Goal: Information Seeking & Learning: Learn about a topic

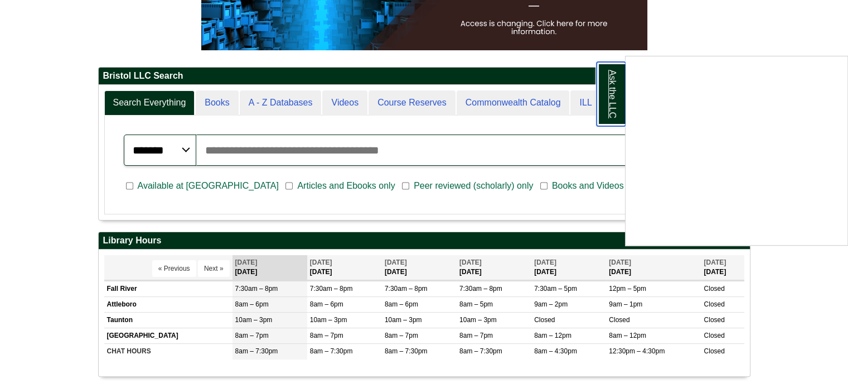
click at [609, 102] on link "Ask the LLC" at bounding box center [611, 94] width 29 height 64
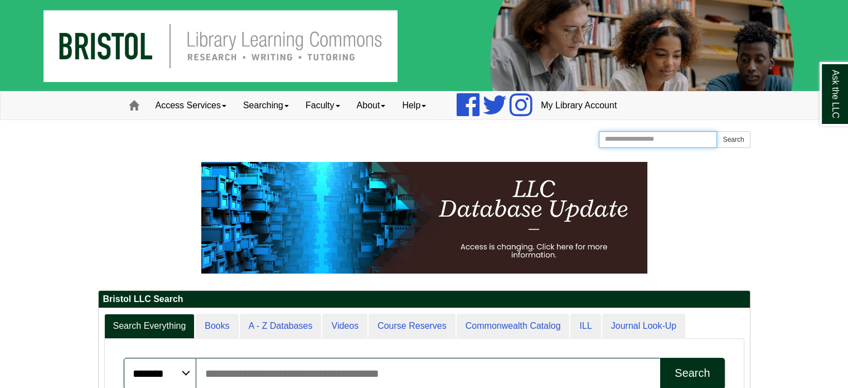
click at [670, 142] on input "Search the Website" at bounding box center [658, 139] width 119 height 17
type input "***"
click at [717, 131] on button "Search" at bounding box center [733, 139] width 33 height 17
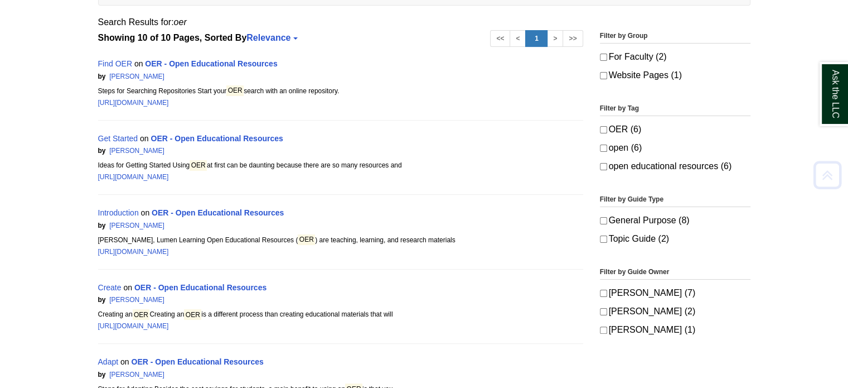
scroll to position [223, 0]
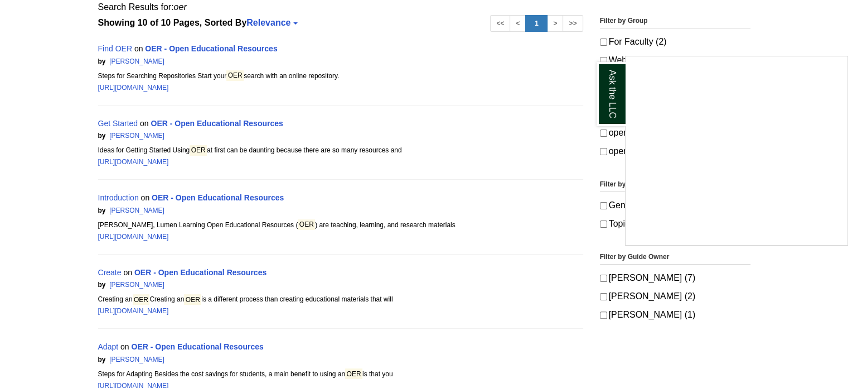
click at [124, 46] on div "Ask the LLC" at bounding box center [424, 194] width 848 height 388
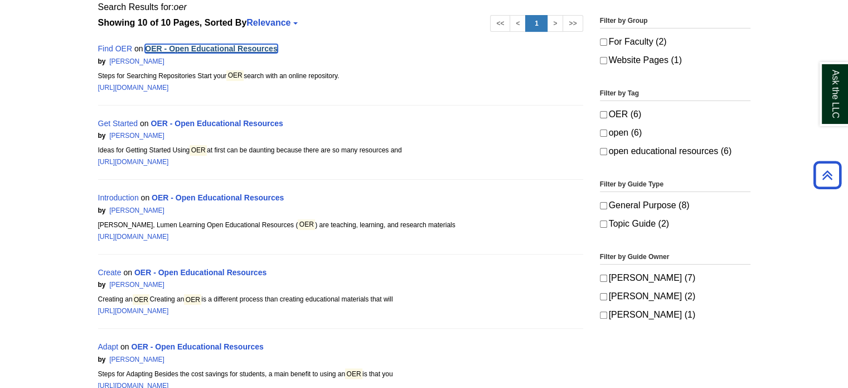
click at [199, 48] on link "OER - Open Educational Resources" at bounding box center [211, 48] width 132 height 9
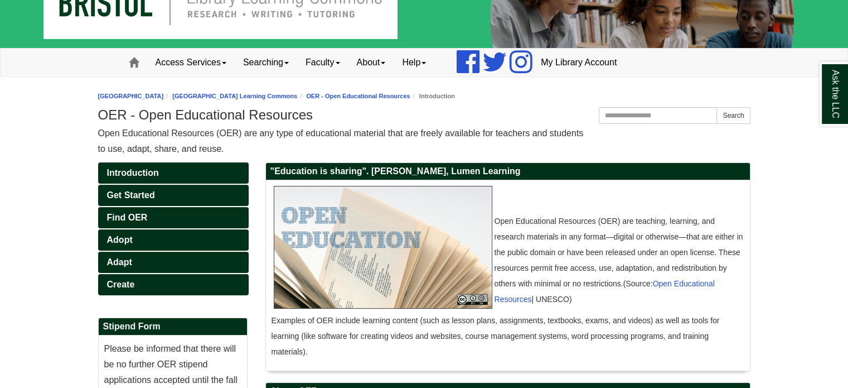
scroll to position [112, 0]
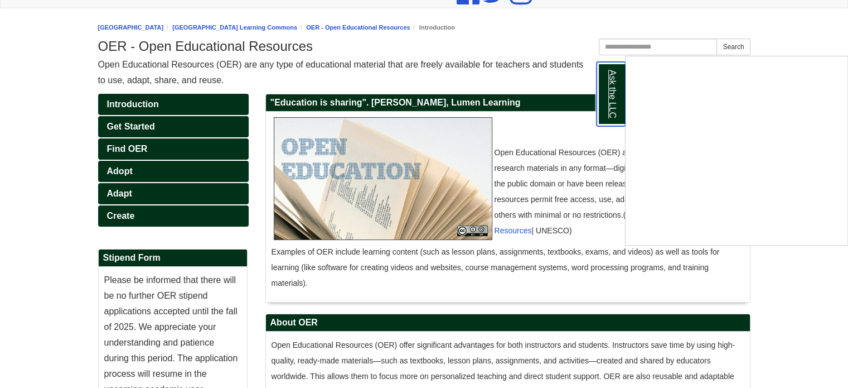
click at [617, 102] on link "Ask the LLC" at bounding box center [611, 94] width 29 height 64
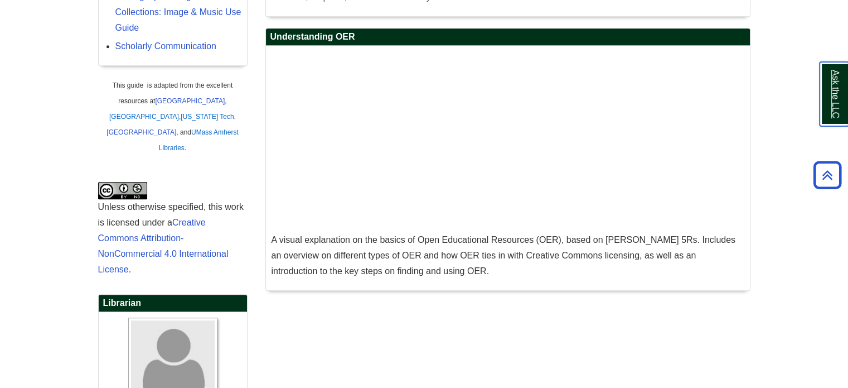
scroll to position [538, 0]
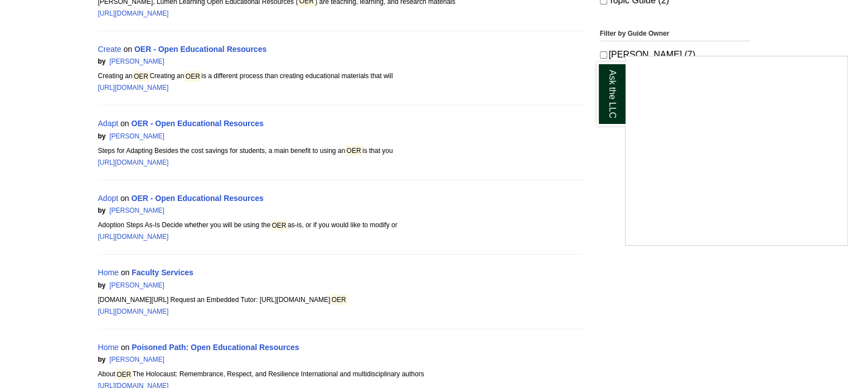
scroll to position [440, 0]
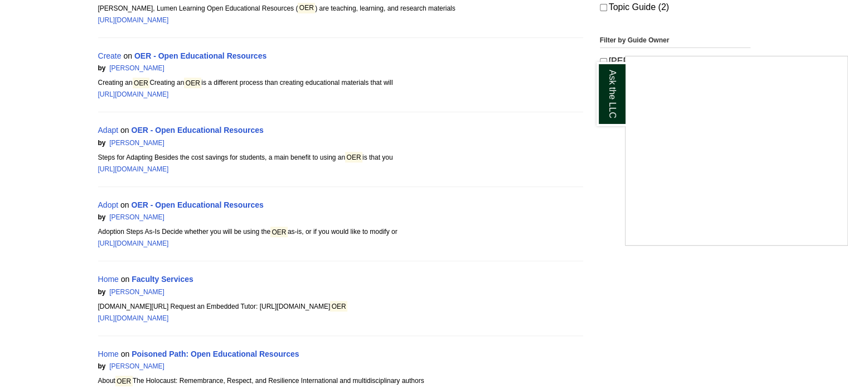
click at [187, 131] on div "Ask the LLC" at bounding box center [424, 194] width 848 height 388
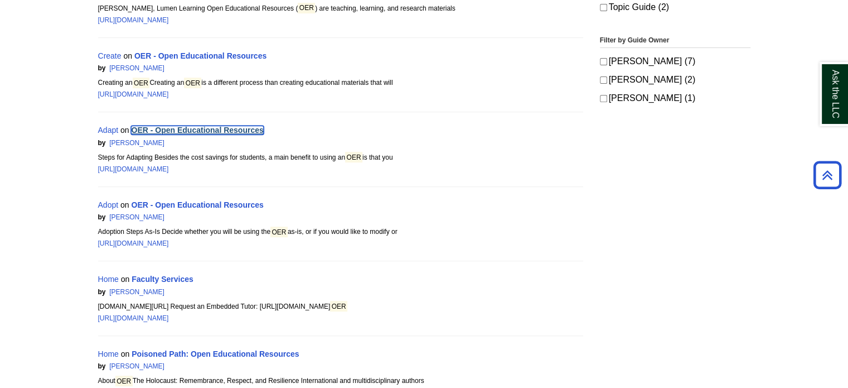
click at [170, 125] on link "OER - Open Educational Resources" at bounding box center [197, 129] width 132 height 9
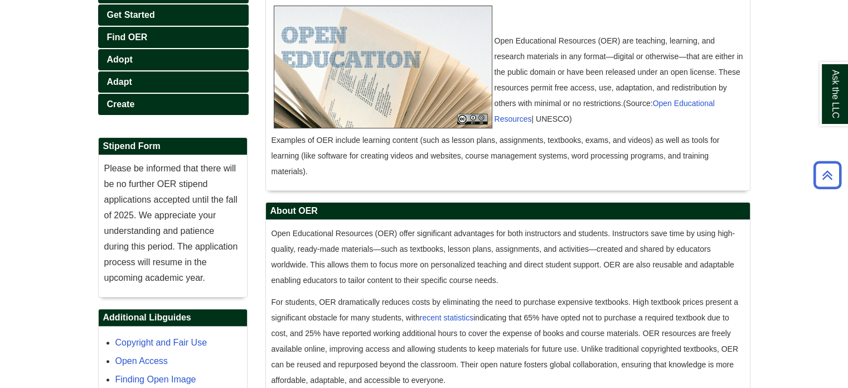
scroll to position [446, 0]
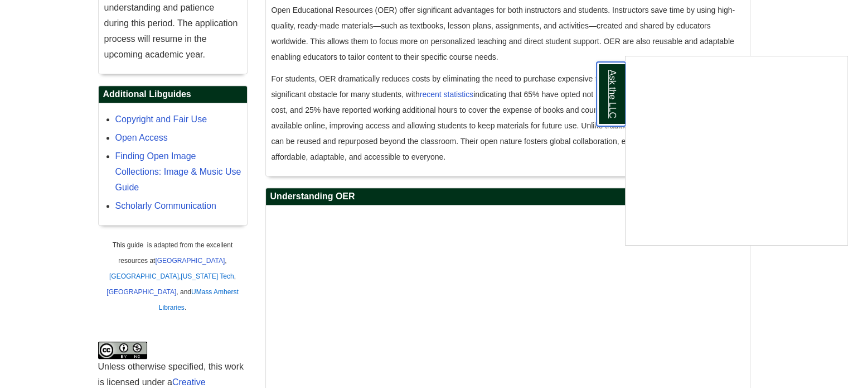
click at [615, 85] on link "Ask the LLC" at bounding box center [611, 94] width 29 height 64
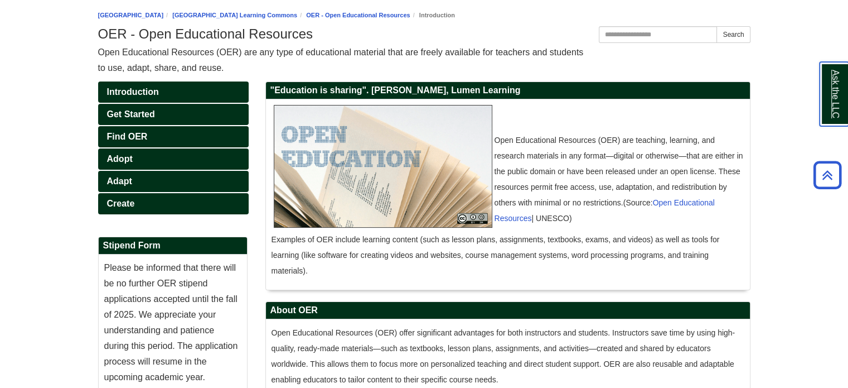
scroll to position [56, 0]
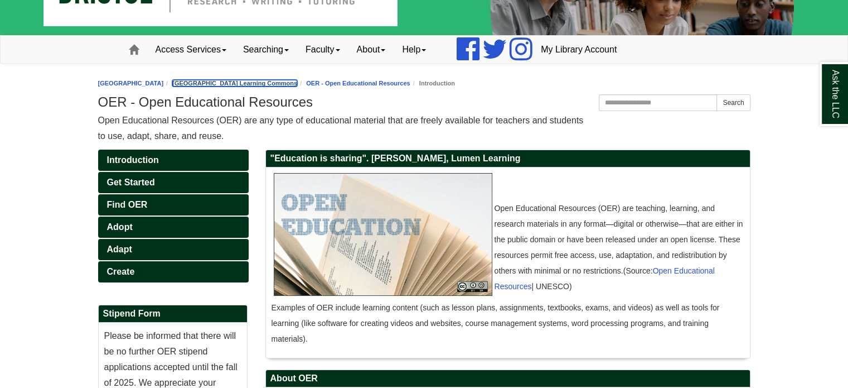
click at [219, 82] on link "[GEOGRAPHIC_DATA] Learning Commons" at bounding box center [234, 83] width 125 height 7
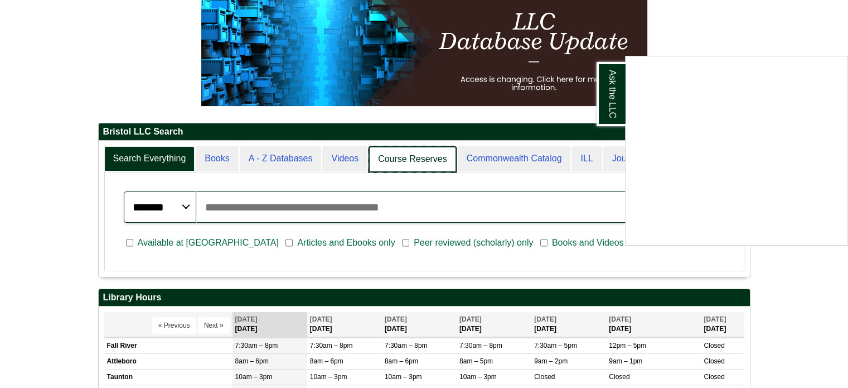
scroll to position [134, 651]
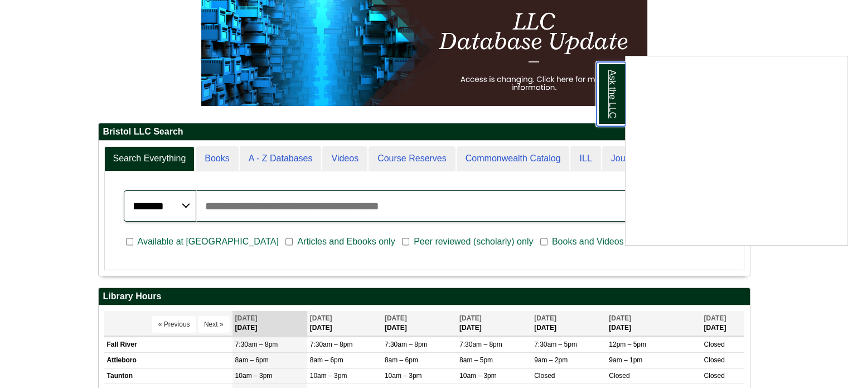
click at [616, 91] on link "Ask the LLC" at bounding box center [611, 94] width 29 height 64
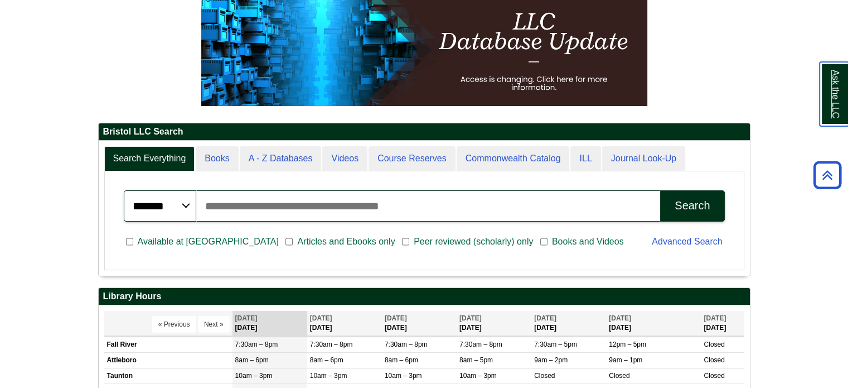
scroll to position [42, 0]
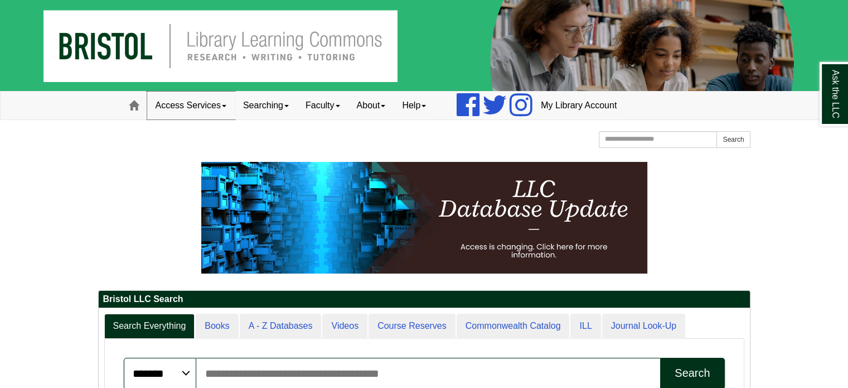
click at [222, 104] on link "Access Services" at bounding box center [191, 105] width 88 height 28
click at [289, 102] on link "Searching" at bounding box center [266, 105] width 62 height 28
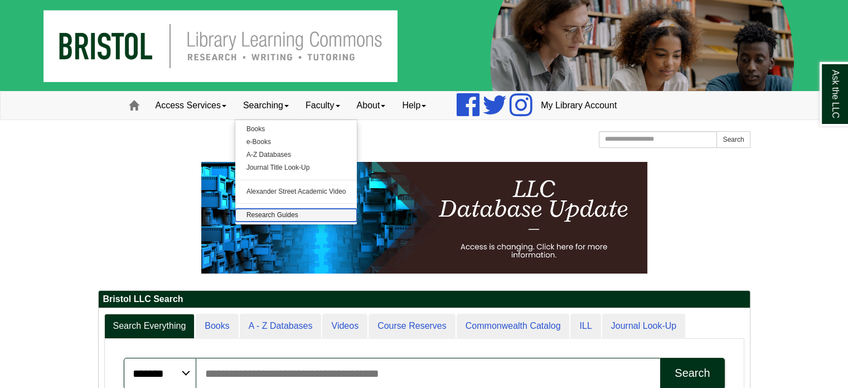
click at [286, 216] on link "Research Guides" at bounding box center [296, 215] width 122 height 13
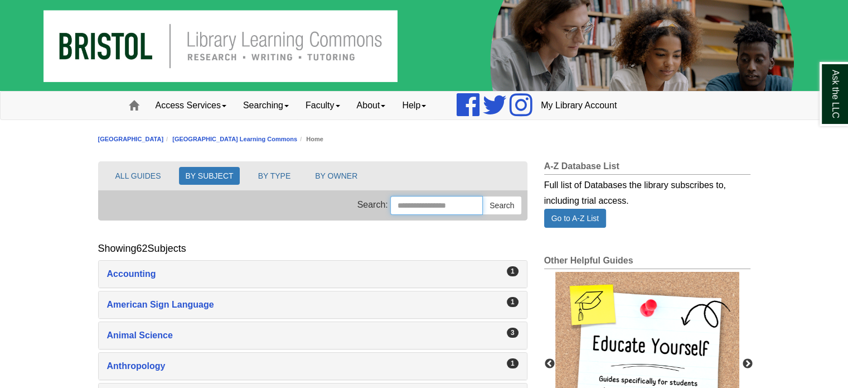
click at [411, 210] on input "Search this Group" at bounding box center [436, 205] width 93 height 19
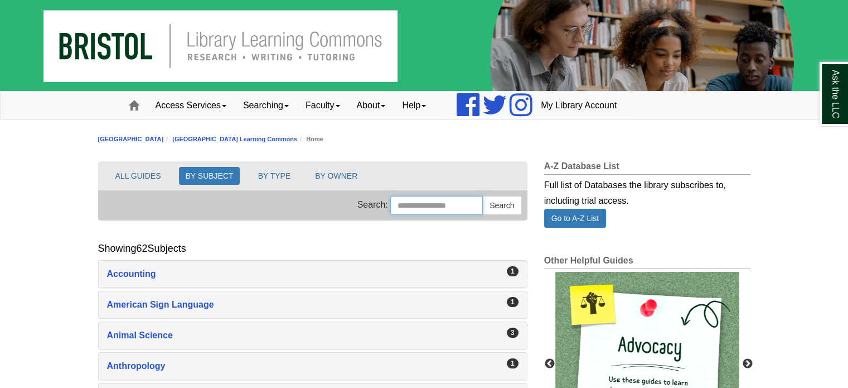
type input "***"
click at [513, 208] on button "Search" at bounding box center [501, 205] width 39 height 19
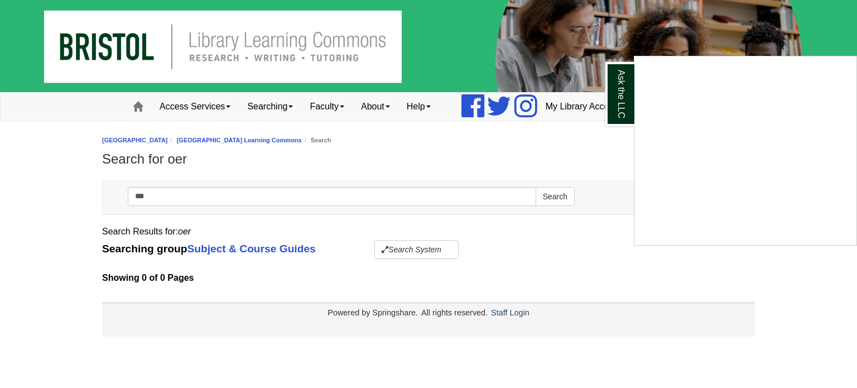
click at [383, 104] on div "Ask the LLC" at bounding box center [428, 194] width 857 height 388
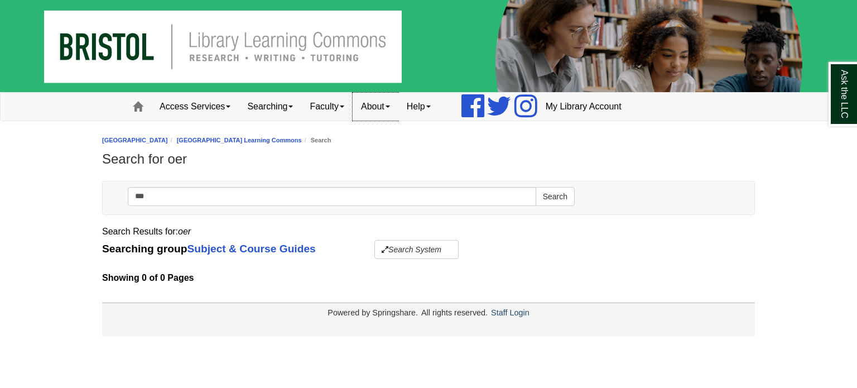
click at [383, 104] on link "About" at bounding box center [376, 107] width 46 height 28
click at [334, 102] on link "Faculty" at bounding box center [326, 107] width 51 height 28
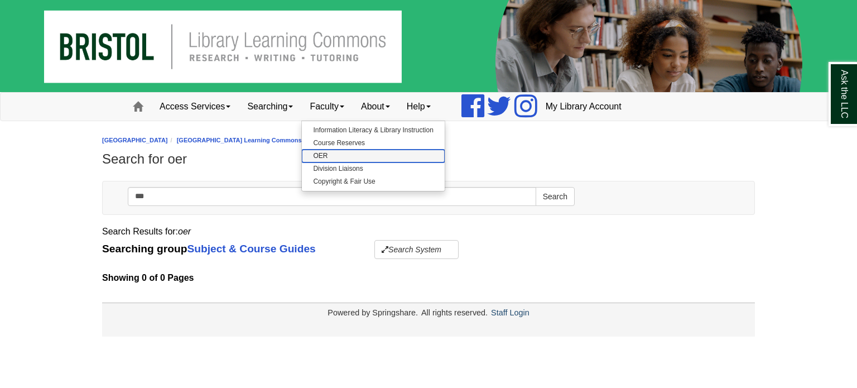
click at [340, 158] on link "OER" at bounding box center [373, 155] width 142 height 13
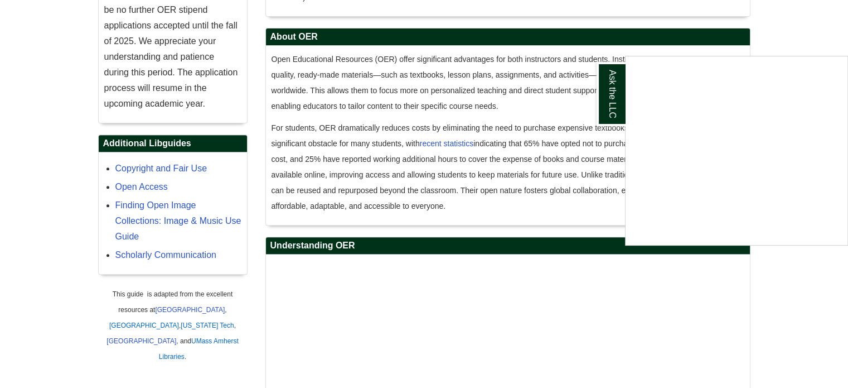
scroll to position [371, 0]
